Goal: Find specific page/section: Find specific page/section

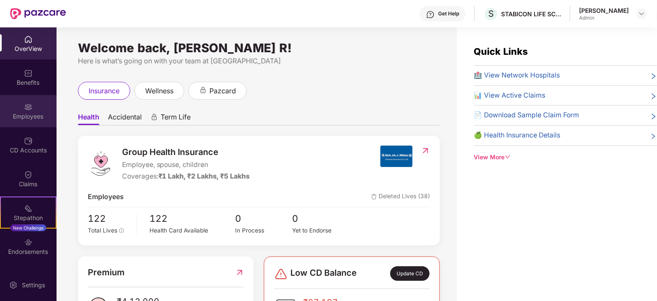
click at [29, 112] on div "Employees" at bounding box center [28, 116] width 56 height 9
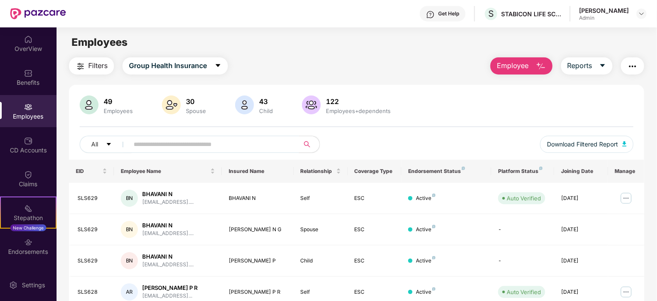
click at [200, 145] on input "text" at bounding box center [211, 144] width 154 height 13
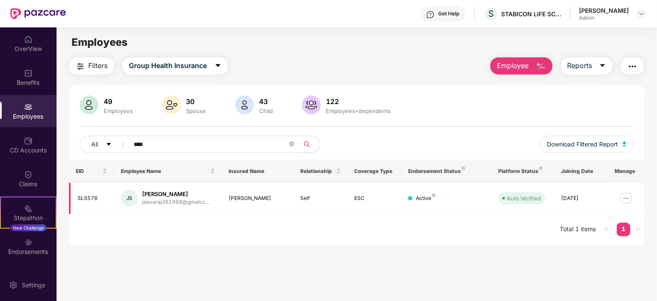
click at [630, 197] on img at bounding box center [626, 198] width 14 height 14
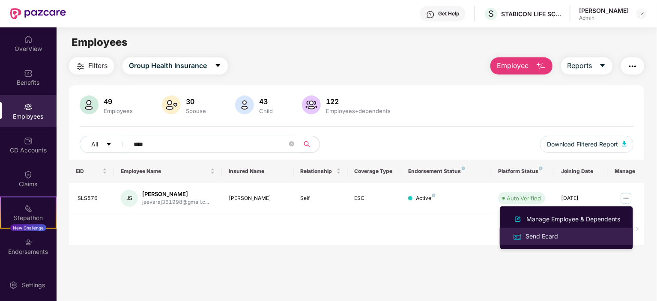
click at [537, 237] on div "Send Ecard" at bounding box center [541, 236] width 36 height 9
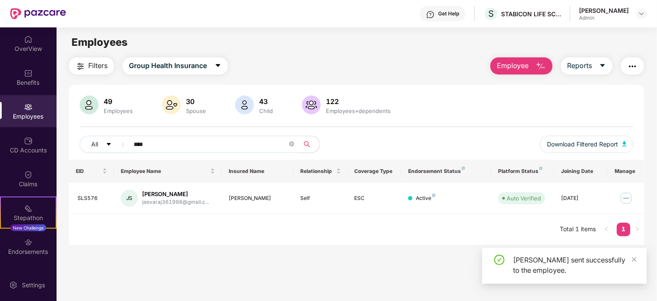
click at [240, 147] on input "****" at bounding box center [211, 144] width 154 height 13
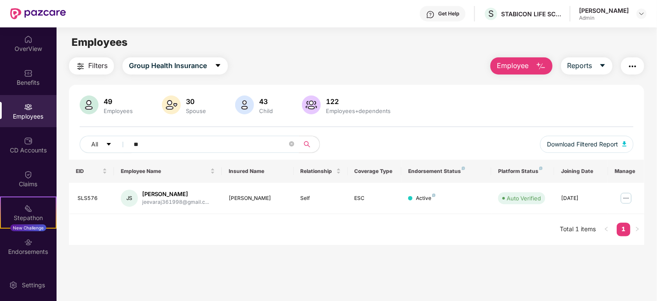
type input "*"
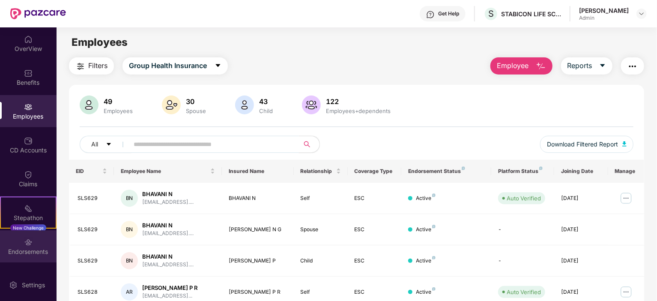
click at [30, 246] on img at bounding box center [28, 242] width 9 height 9
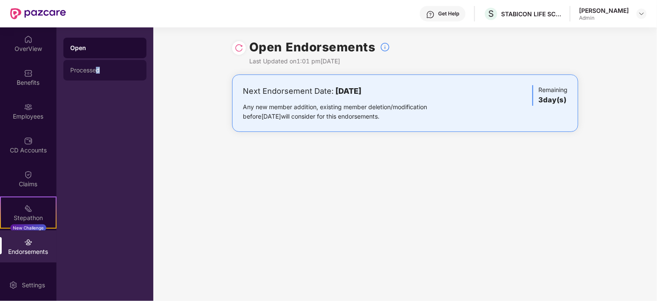
click at [99, 71] on div "Processed" at bounding box center [104, 70] width 69 height 7
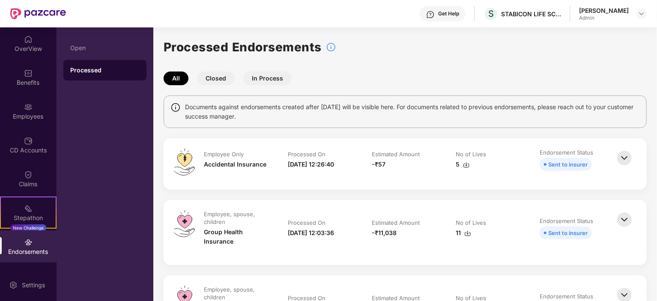
click at [623, 155] on img at bounding box center [624, 158] width 19 height 19
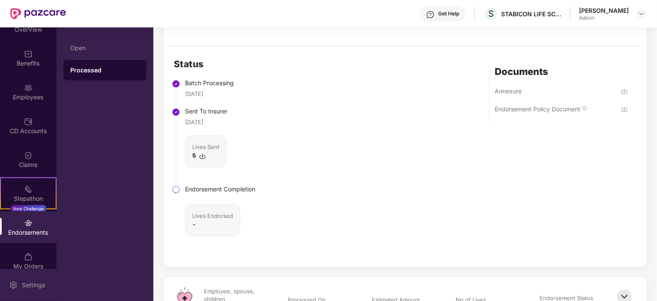
scroll to position [29, 0]
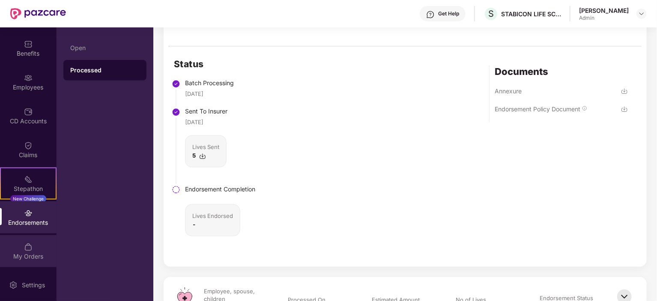
click at [30, 247] on img at bounding box center [28, 247] width 9 height 9
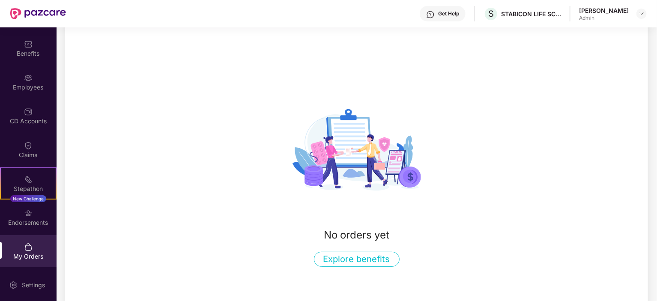
scroll to position [67, 0]
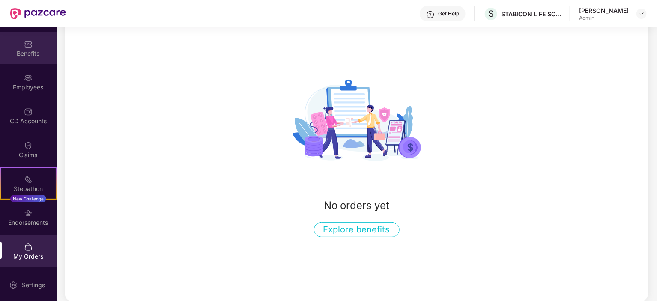
click at [26, 51] on div "Benefits" at bounding box center [28, 53] width 56 height 9
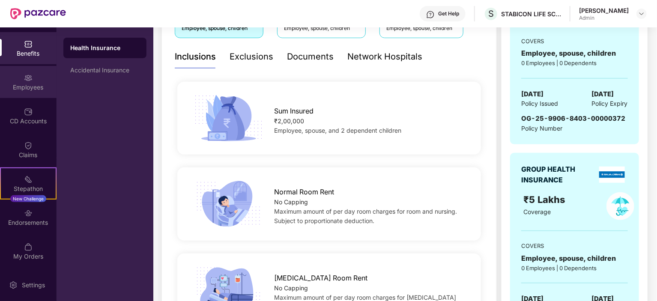
click at [26, 82] on div "Employees" at bounding box center [28, 82] width 56 height 32
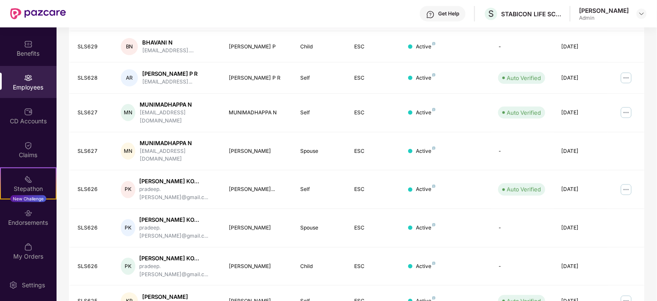
scroll to position [245, 0]
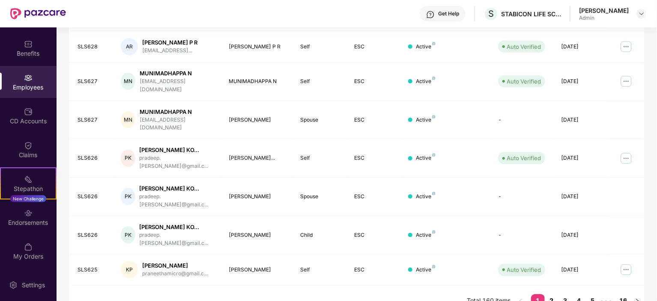
click at [552, 294] on link "2" at bounding box center [551, 300] width 14 height 13
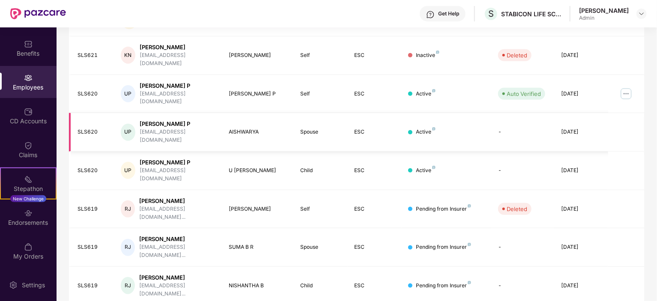
scroll to position [224, 0]
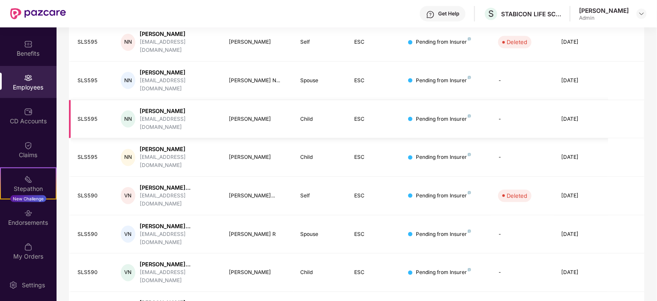
scroll to position [245, 0]
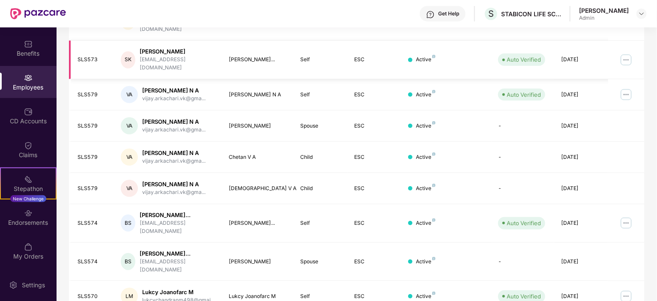
scroll to position [224, 0]
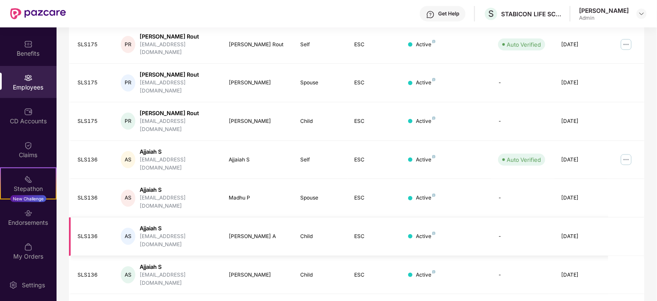
scroll to position [231, 0]
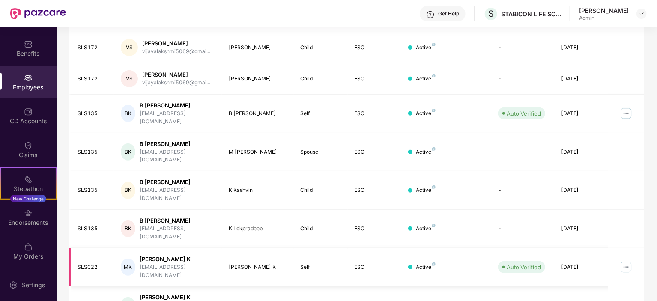
scroll to position [224, 0]
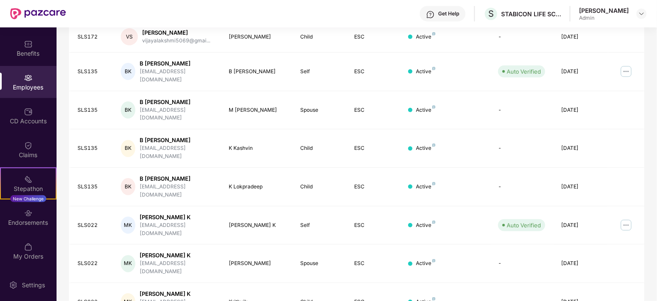
click at [38, 80] on div "Employees" at bounding box center [28, 82] width 56 height 32
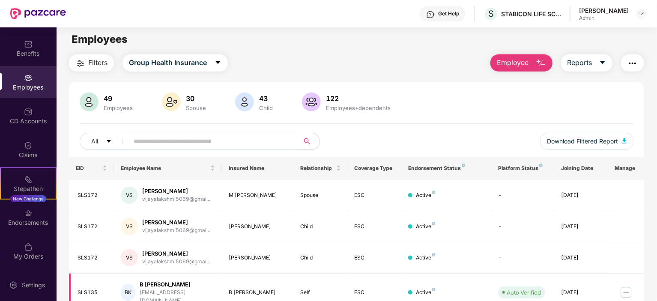
scroll to position [0, 0]
